Goal: Check status: Check status

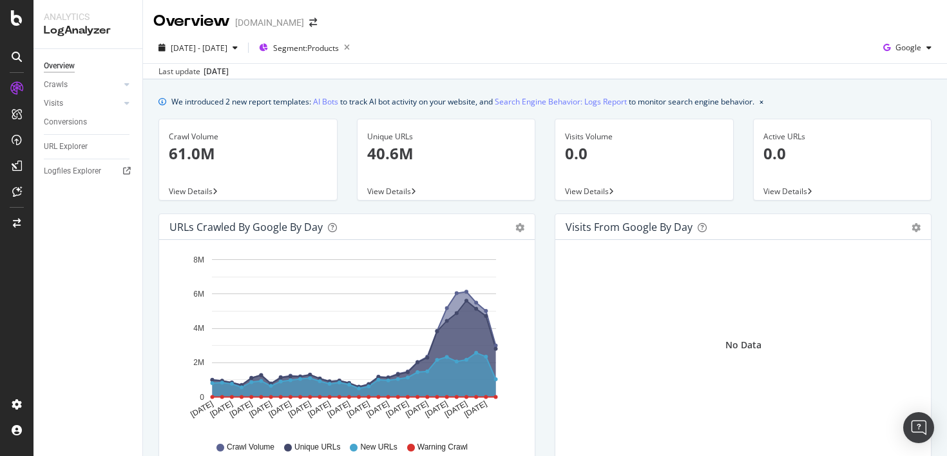
click at [229, 69] on div "[DATE]" at bounding box center [216, 72] width 25 height 12
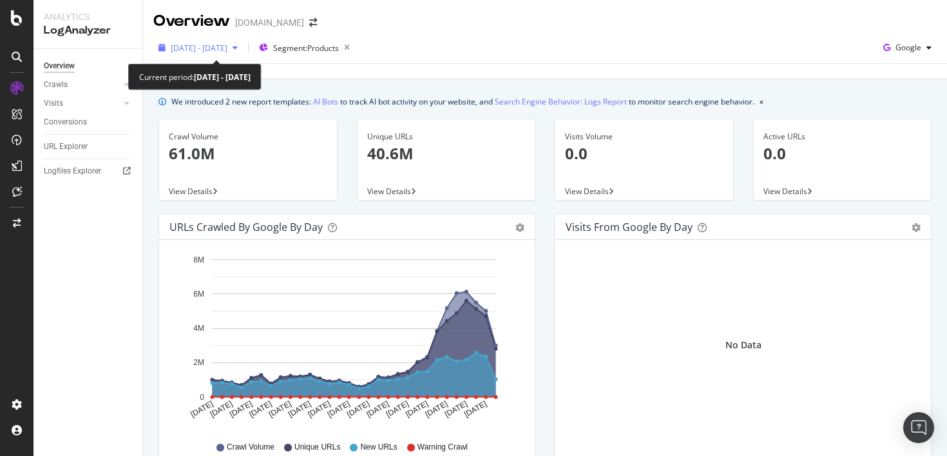
click at [227, 50] on span "[DATE] - [DATE]" at bounding box center [199, 48] width 57 height 11
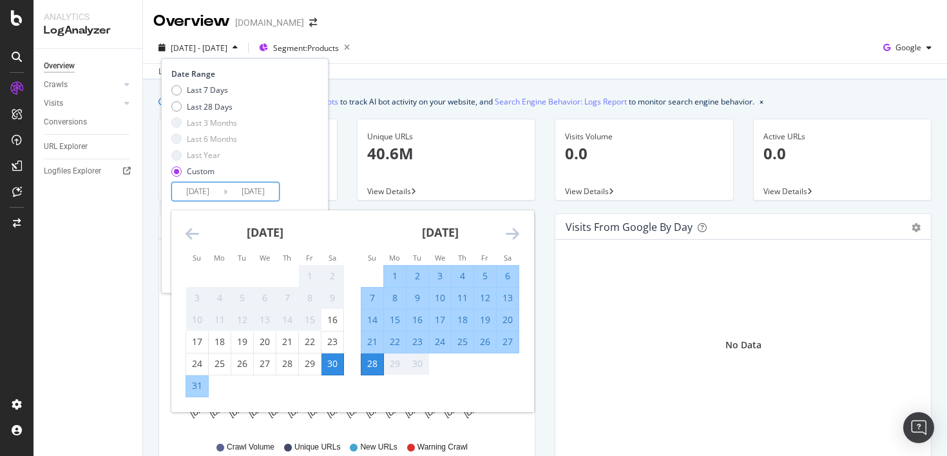
click at [253, 199] on input "[DATE]" at bounding box center [253, 191] width 52 height 18
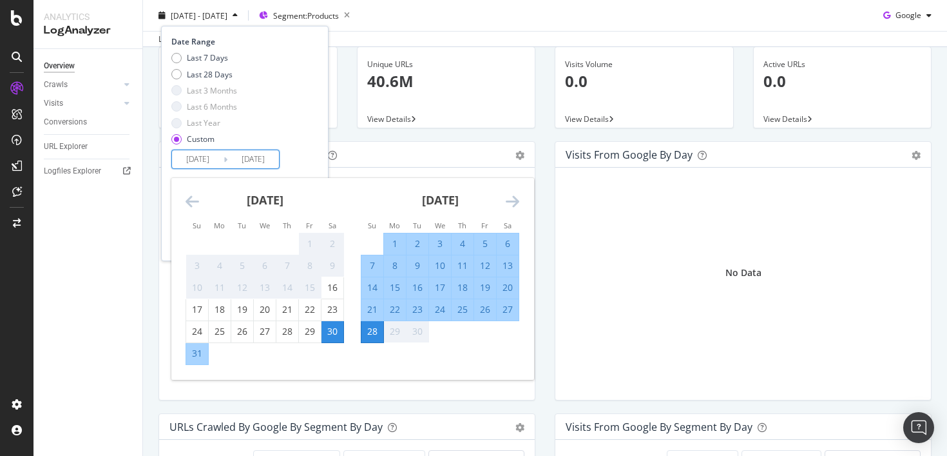
scroll to position [73, 0]
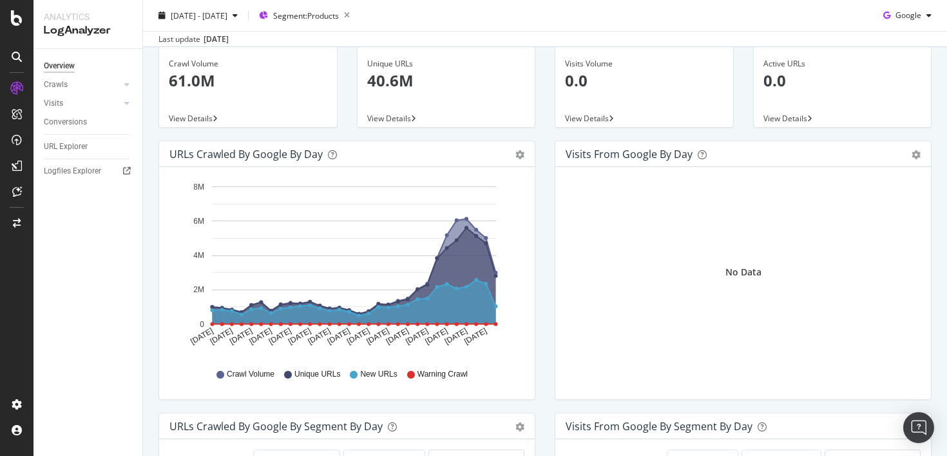
click at [554, 243] on div "Visits from Google by day Area Table No Data" at bounding box center [743, 276] width 396 height 272
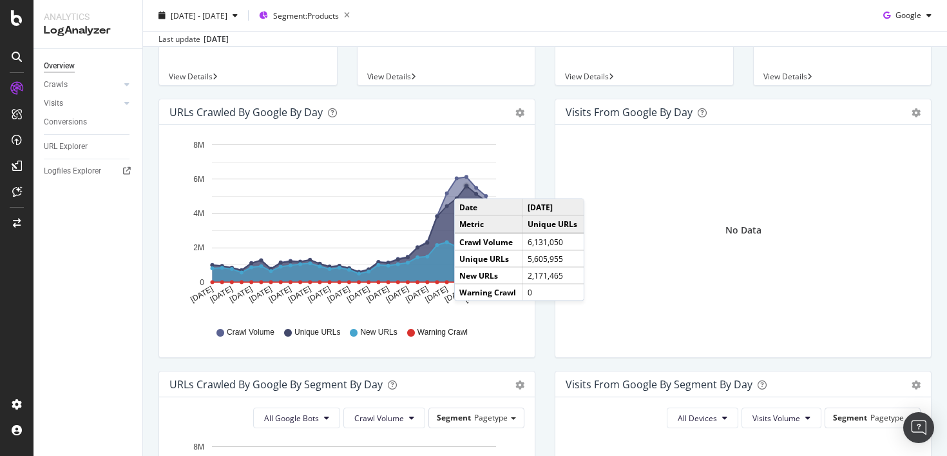
scroll to position [60, 0]
